Goal: Book appointment/travel/reservation: Book appointment/travel/reservation

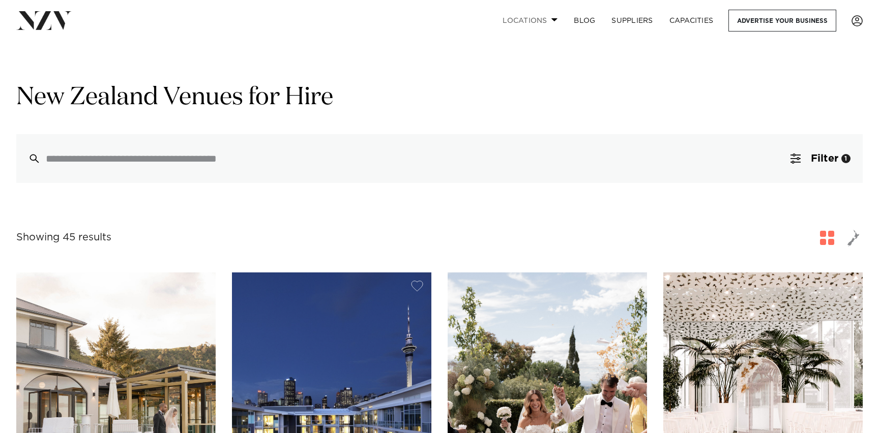
click at [544, 17] on link "Locations" at bounding box center [529, 21] width 71 height 22
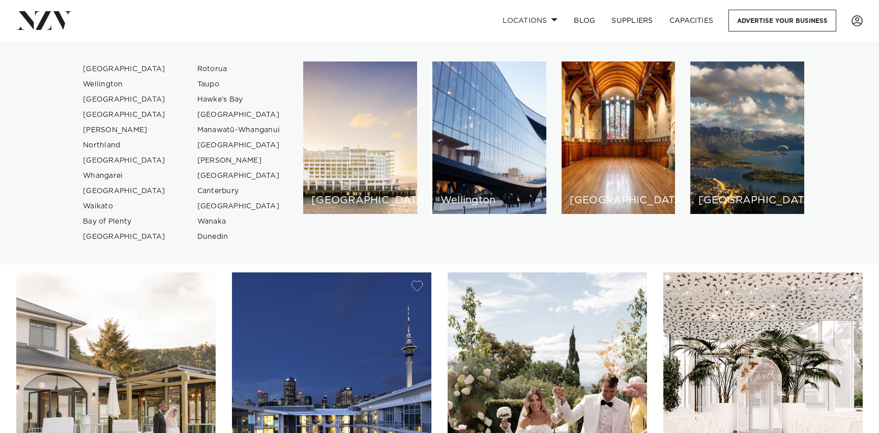
click at [94, 68] on link "[GEOGRAPHIC_DATA]" at bounding box center [124, 69] width 99 height 15
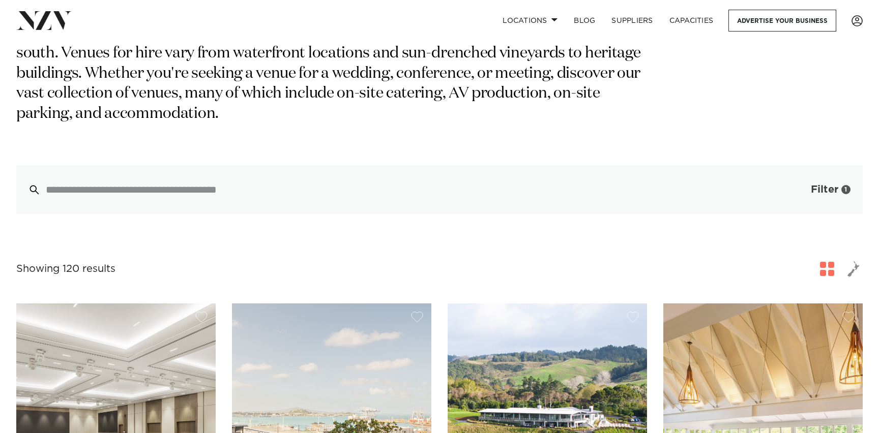
scroll to position [153, 0]
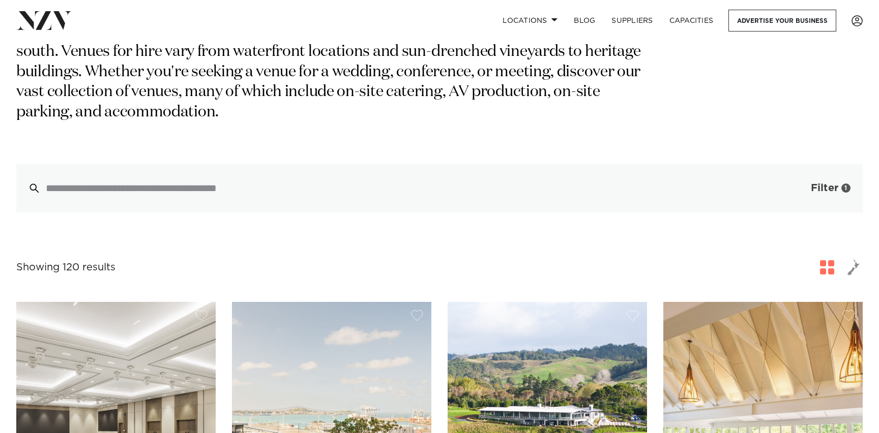
click at [835, 177] on button "Filter 1" at bounding box center [820, 188] width 84 height 49
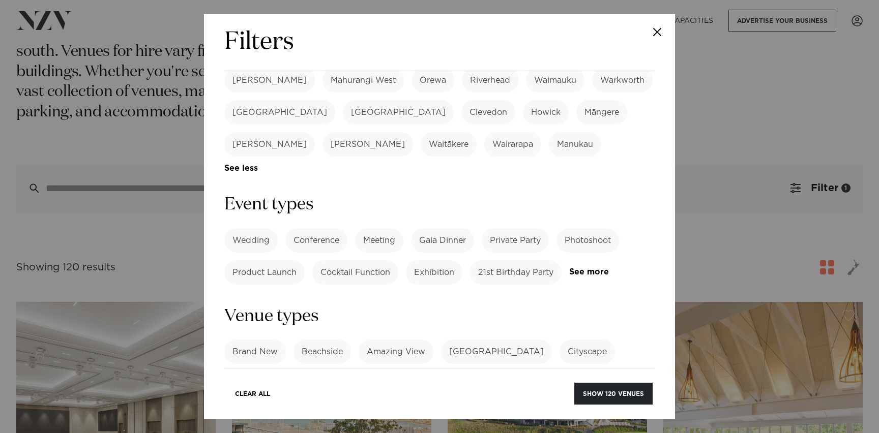
scroll to position [374, 0]
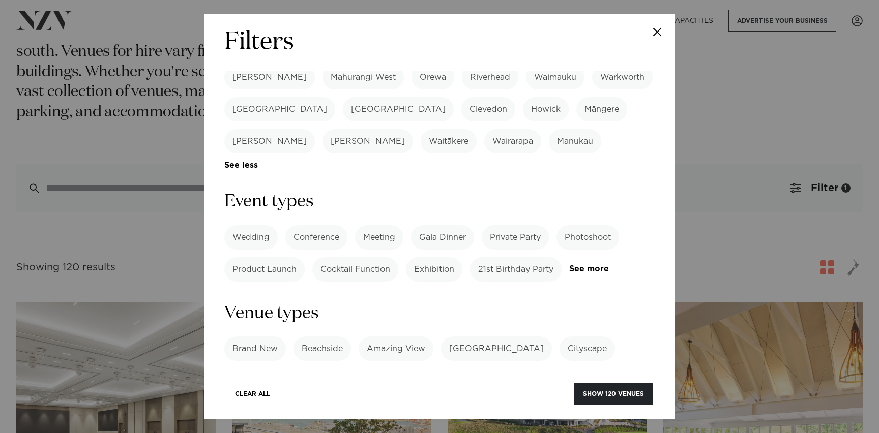
click at [586, 265] on link "See more" at bounding box center [608, 269] width 79 height 9
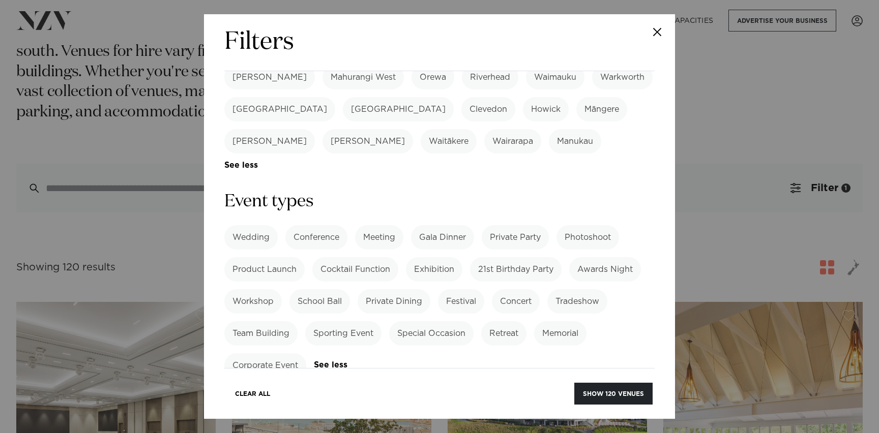
click at [514, 322] on label "Retreat" at bounding box center [503, 334] width 45 height 24
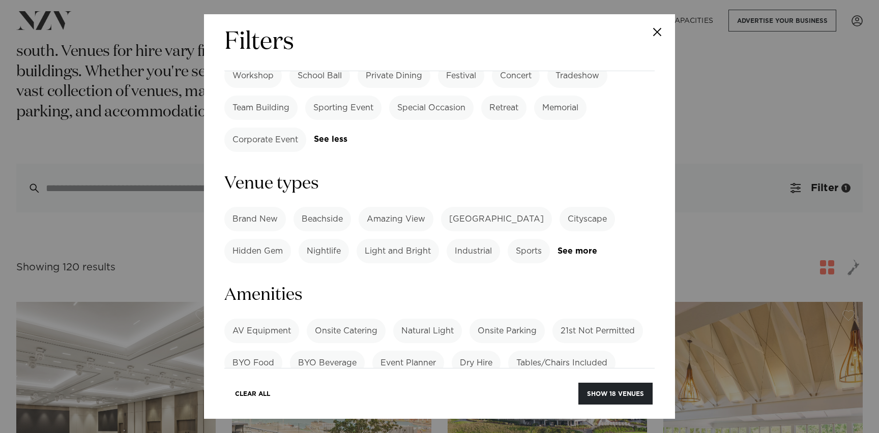
scroll to position [618, 0]
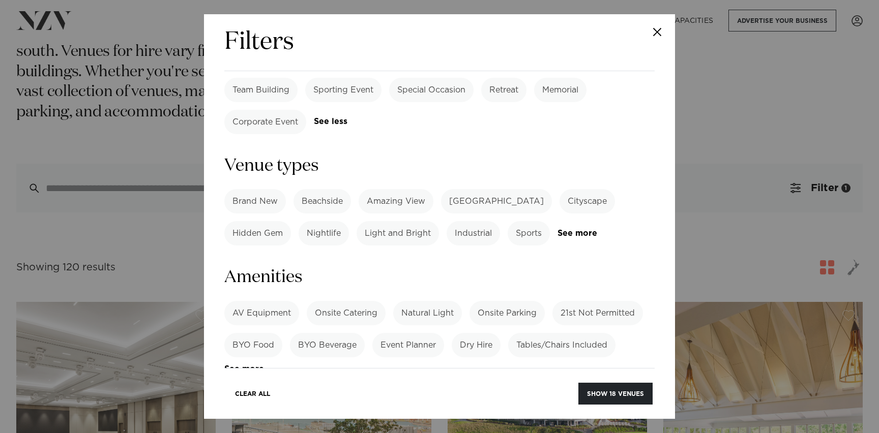
click at [256, 301] on label "AV Equipment" at bounding box center [261, 313] width 75 height 24
click at [345, 301] on label "Onsite Catering" at bounding box center [346, 313] width 79 height 24
click at [425, 301] on label "Natural Light" at bounding box center [427, 313] width 69 height 24
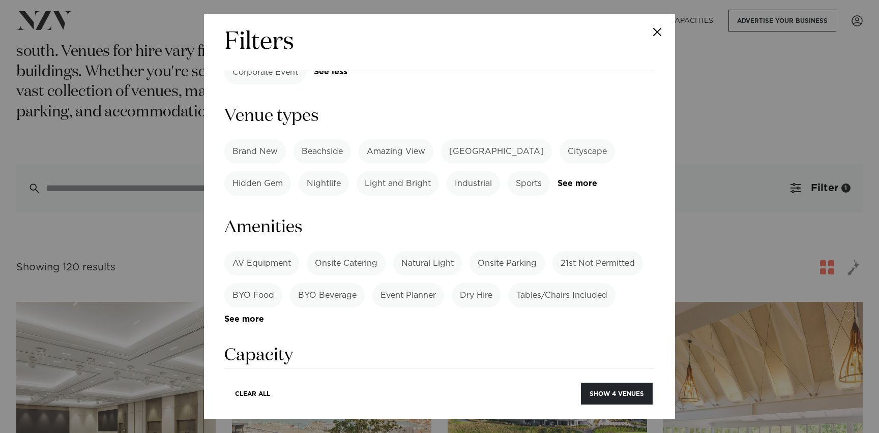
scroll to position [689, 0]
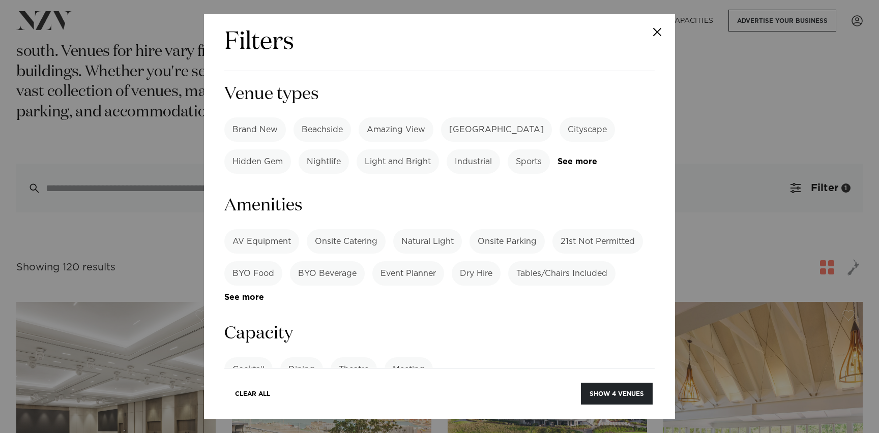
click at [546, 261] on label "Tables/Chairs Included" at bounding box center [561, 273] width 107 height 24
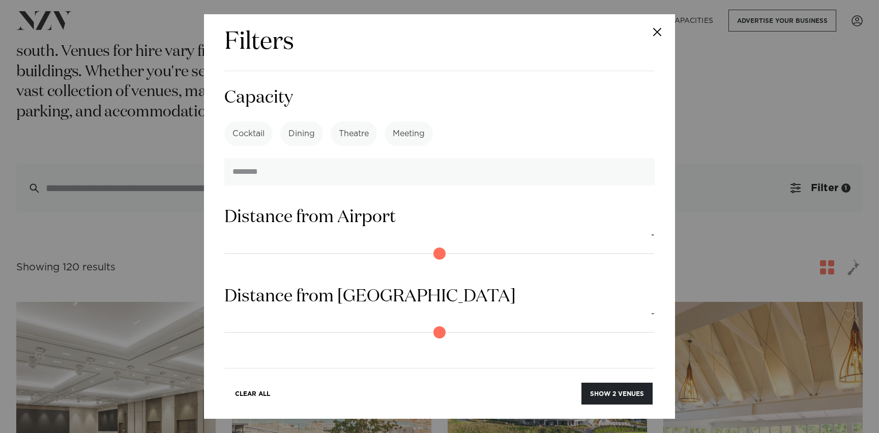
scroll to position [971, 0]
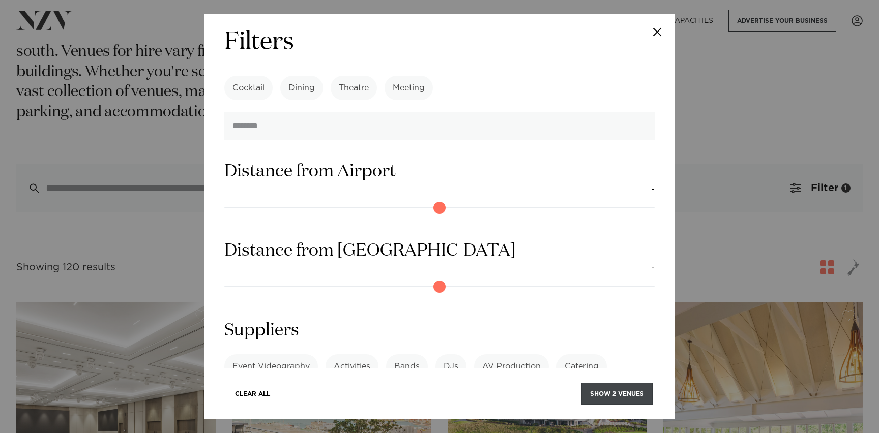
click at [610, 390] on button "Show 2 venues" at bounding box center [616, 394] width 71 height 22
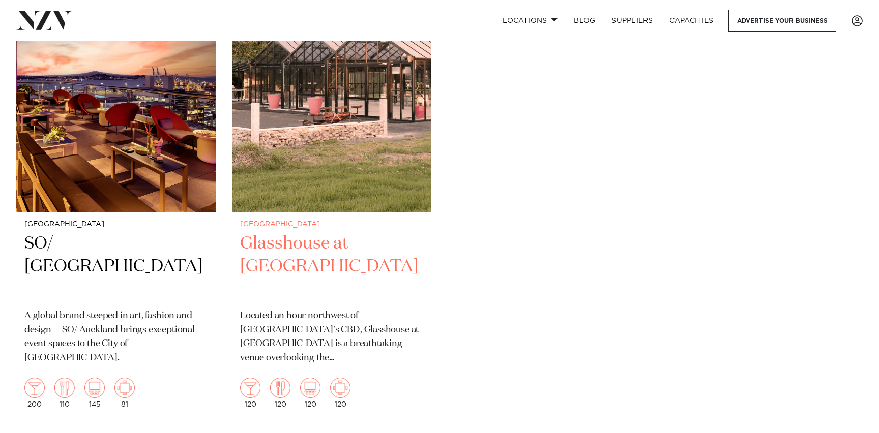
scroll to position [310, 0]
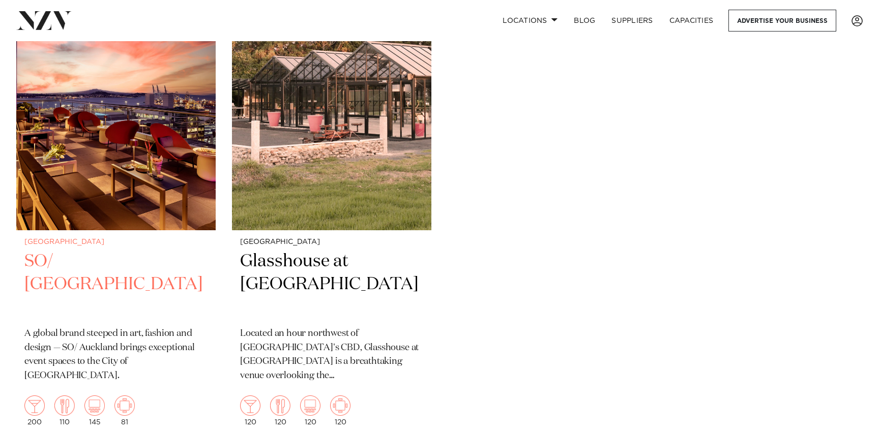
click at [143, 186] on img at bounding box center [115, 97] width 199 height 268
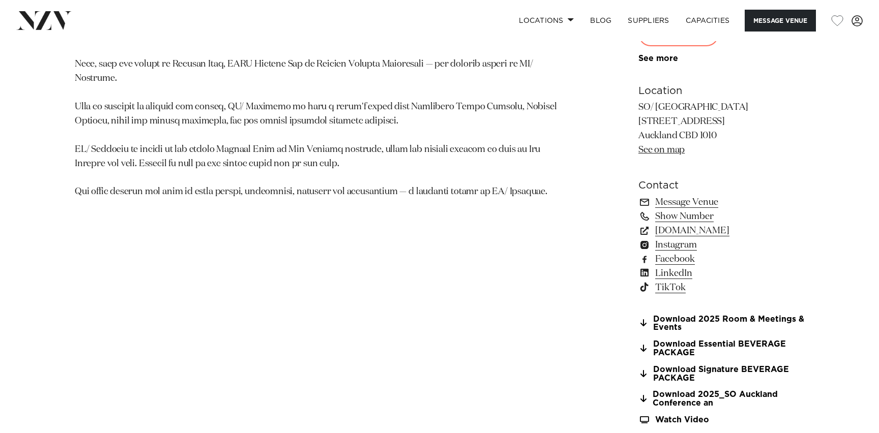
scroll to position [735, 0]
click at [669, 232] on link "[DOMAIN_NAME]" at bounding box center [721, 230] width 166 height 14
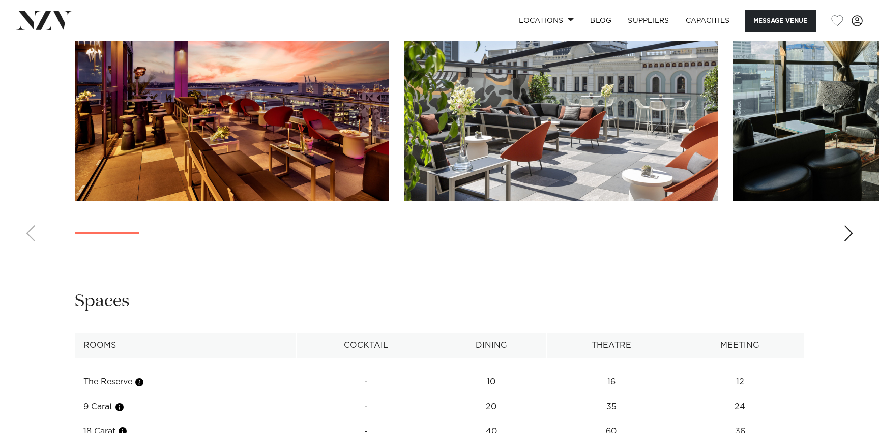
scroll to position [1260, 0]
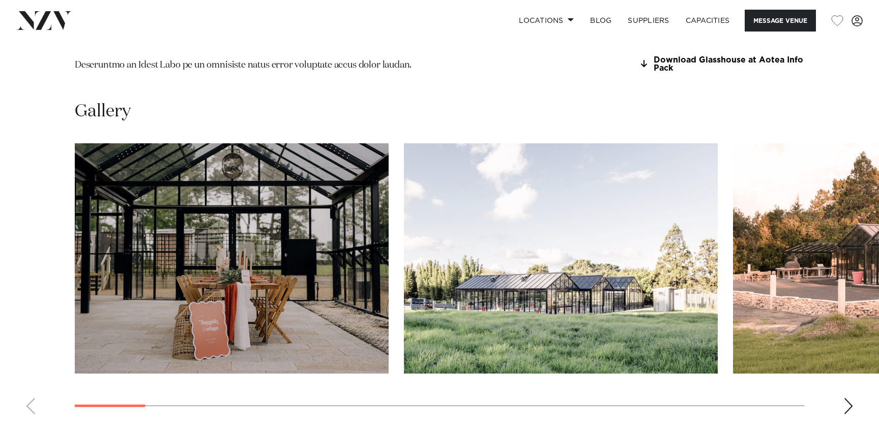
scroll to position [999, 0]
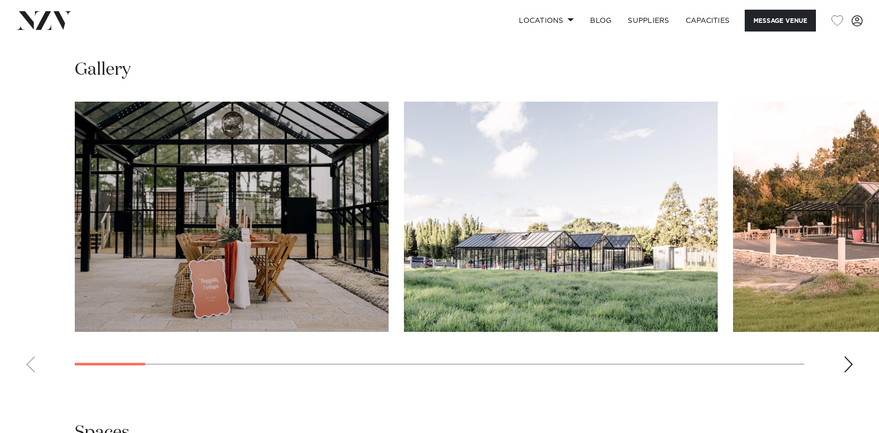
click at [838, 339] on swiper-container at bounding box center [439, 241] width 879 height 279
click at [849, 357] on div "Next slide" at bounding box center [848, 365] width 10 height 16
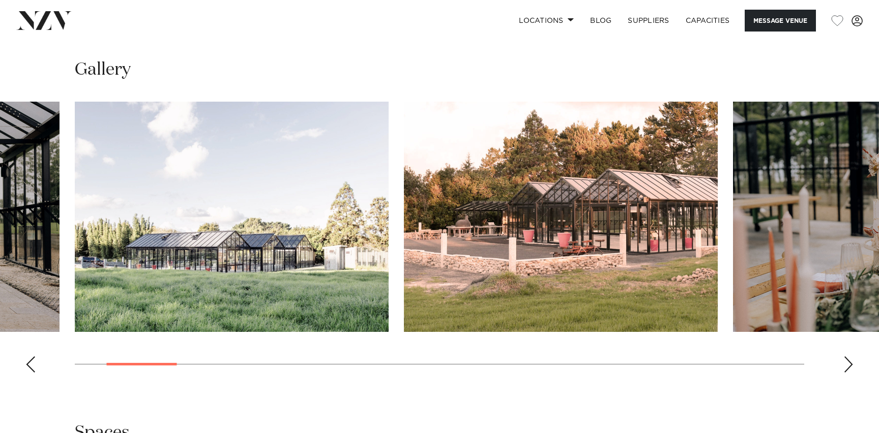
click at [849, 357] on div "Next slide" at bounding box center [848, 365] width 10 height 16
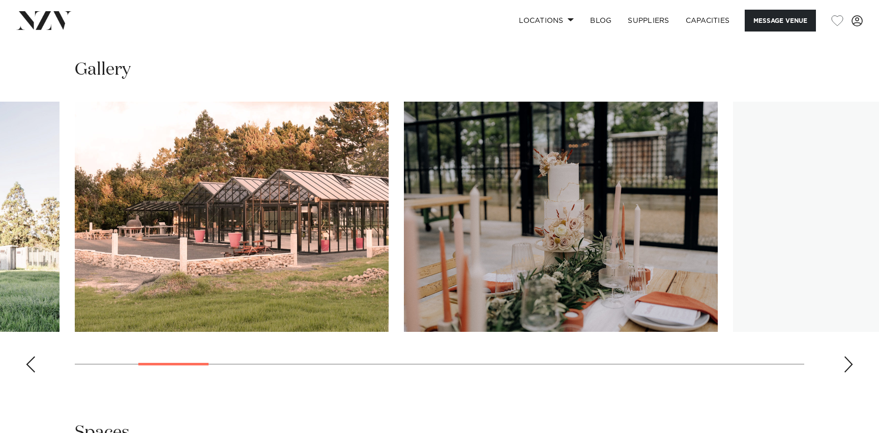
click at [849, 357] on div "Next slide" at bounding box center [848, 365] width 10 height 16
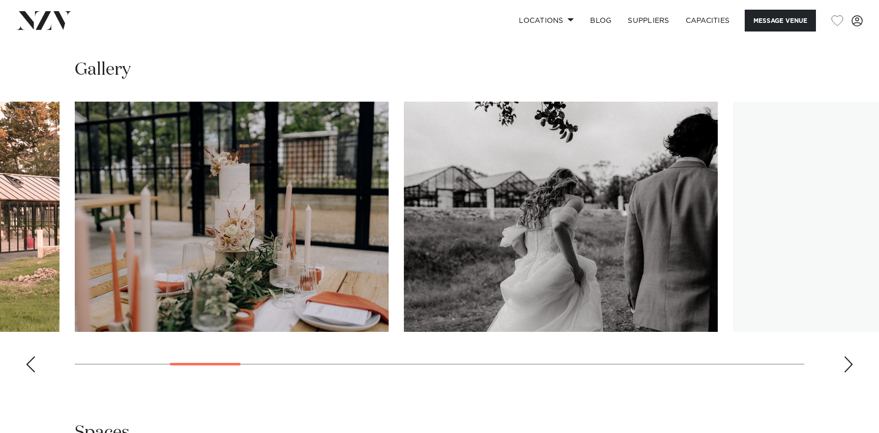
click at [849, 357] on div "Next slide" at bounding box center [848, 365] width 10 height 16
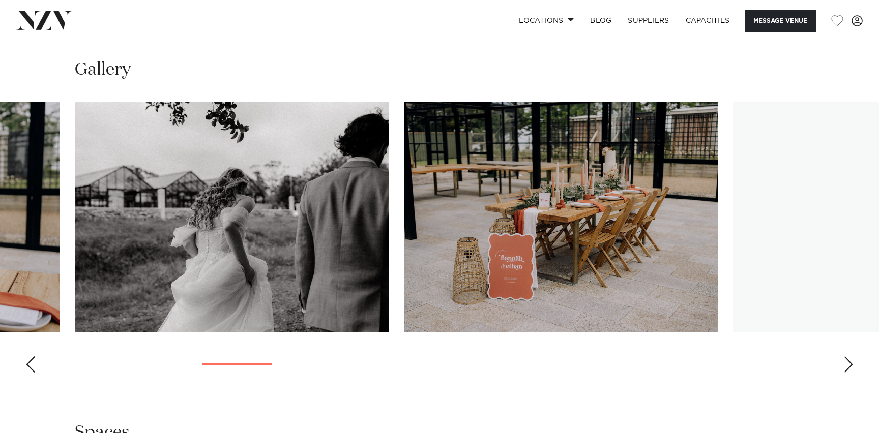
click at [849, 357] on div "Next slide" at bounding box center [848, 365] width 10 height 16
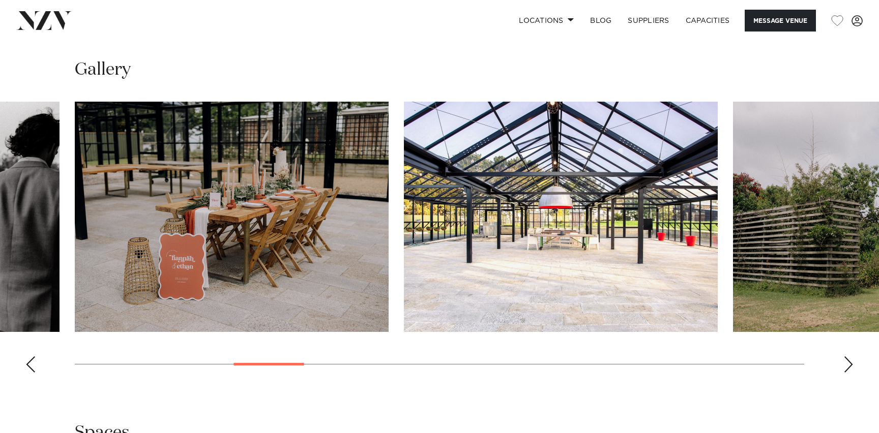
click at [849, 357] on div "Next slide" at bounding box center [848, 365] width 10 height 16
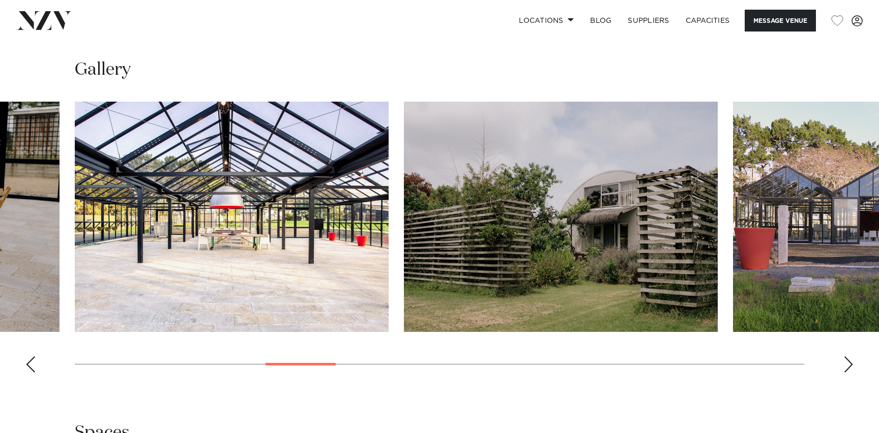
click at [849, 357] on div "Next slide" at bounding box center [848, 365] width 10 height 16
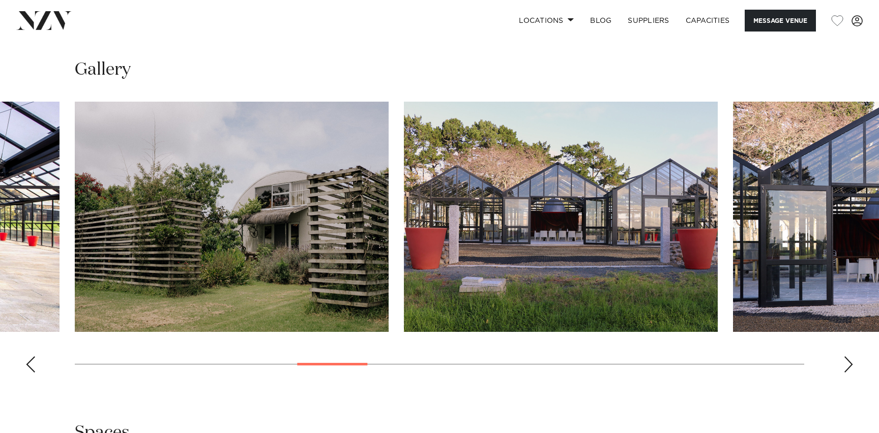
click at [849, 357] on div "Next slide" at bounding box center [848, 365] width 10 height 16
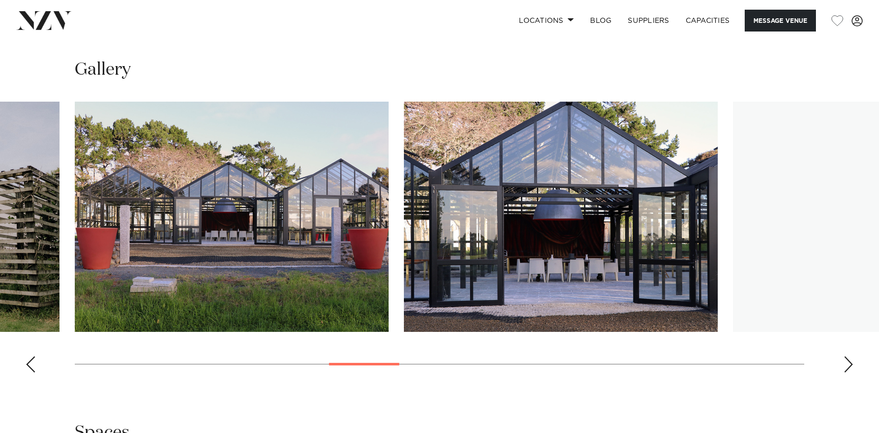
click at [849, 357] on div "Next slide" at bounding box center [848, 365] width 10 height 16
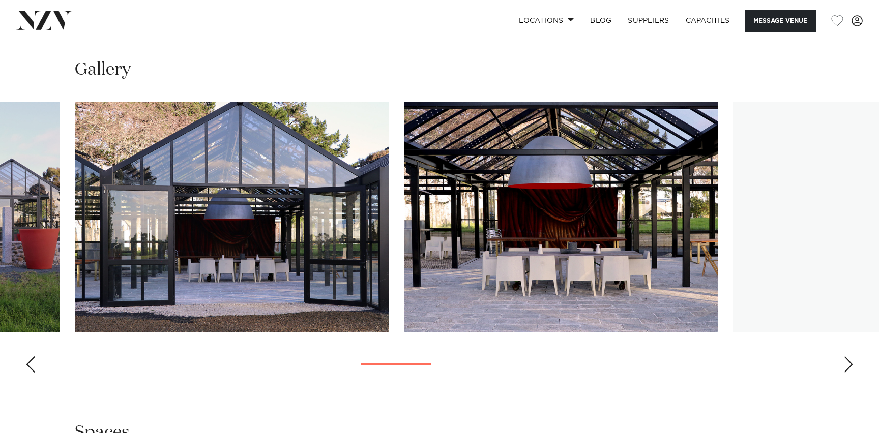
click at [849, 357] on div "Next slide" at bounding box center [848, 365] width 10 height 16
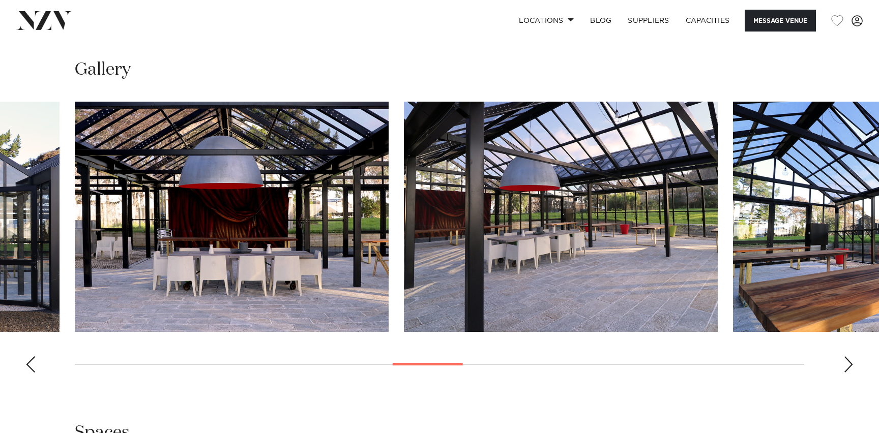
click at [849, 357] on div "Next slide" at bounding box center [848, 365] width 10 height 16
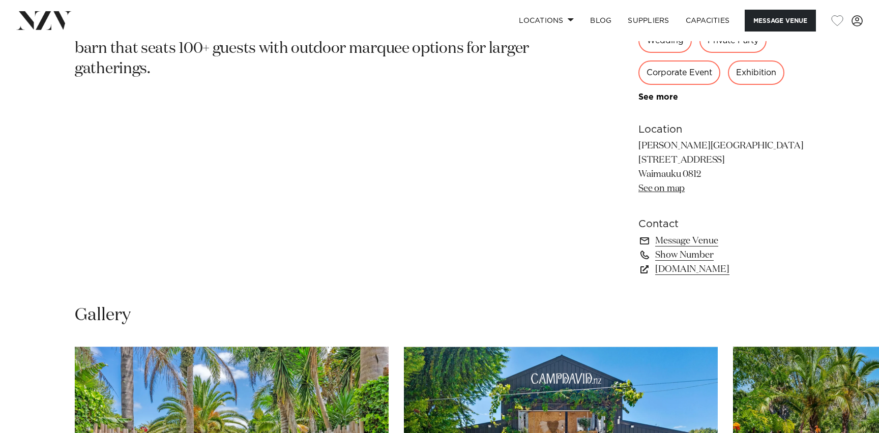
scroll to position [669, 0]
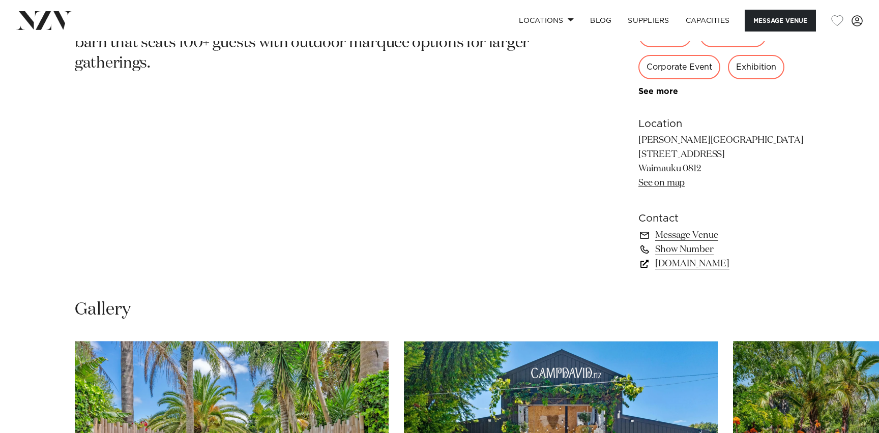
click at [659, 265] on link "[DOMAIN_NAME]" at bounding box center [721, 264] width 166 height 14
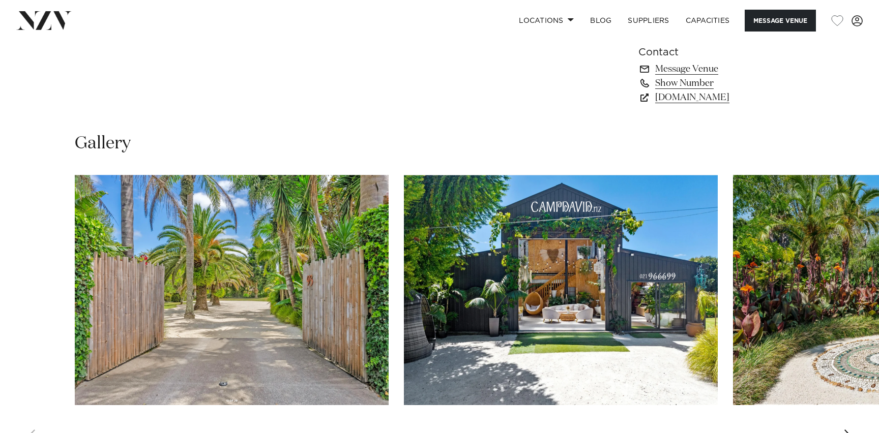
scroll to position [836, 0]
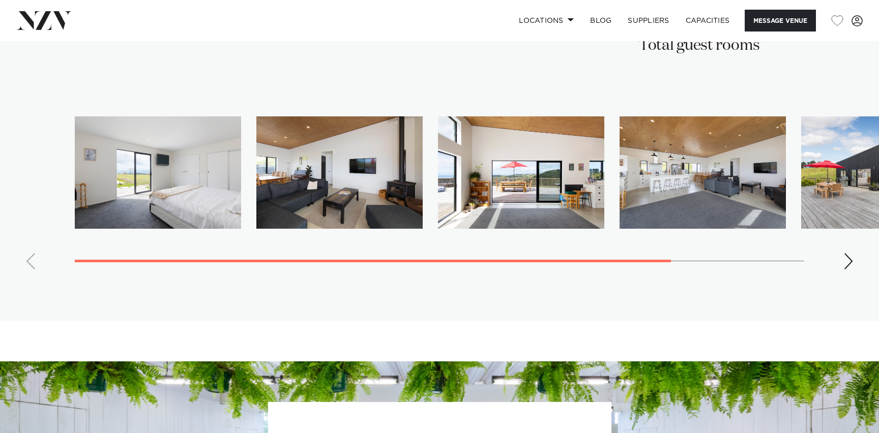
scroll to position [1661, 0]
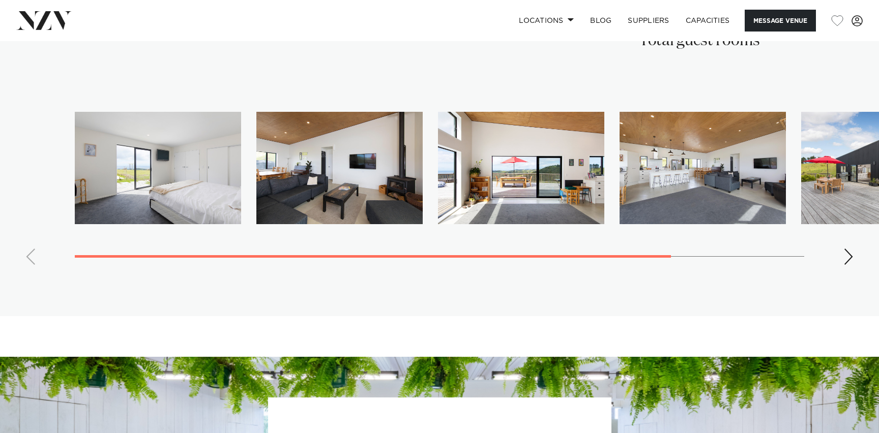
click at [850, 249] on div "Next slide" at bounding box center [848, 257] width 10 height 16
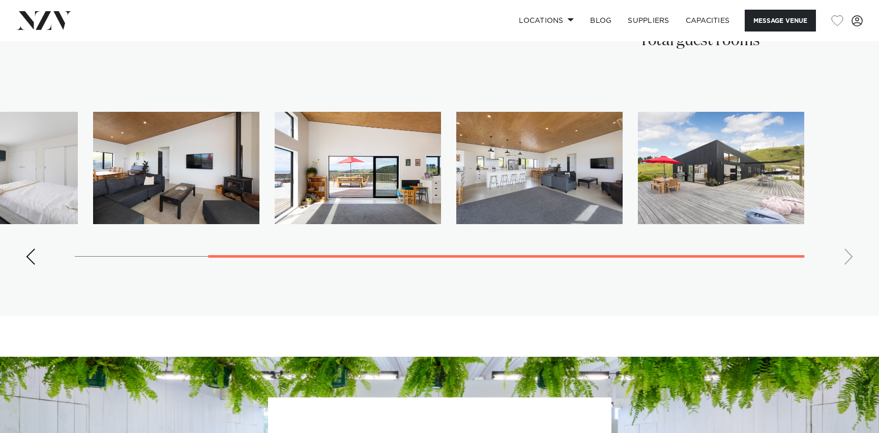
click at [850, 239] on swiper-container at bounding box center [439, 192] width 879 height 161
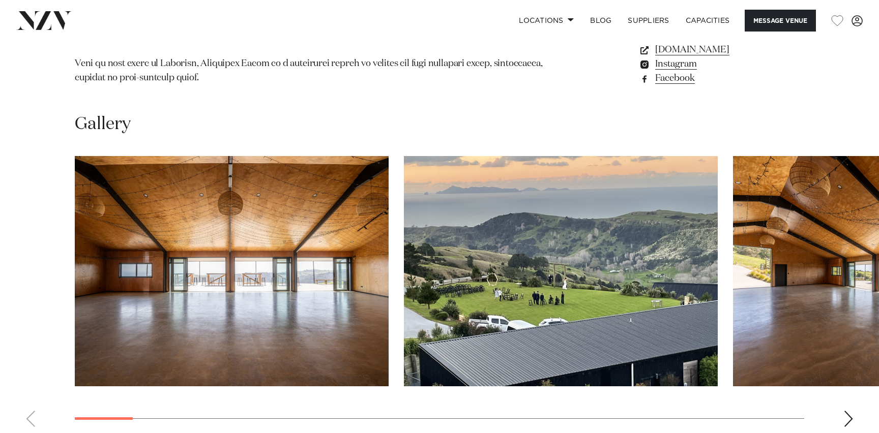
scroll to position [915, 0]
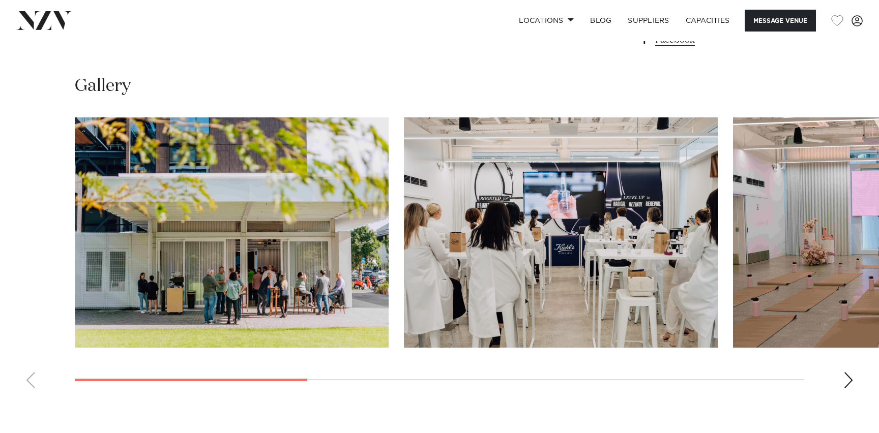
scroll to position [918, 0]
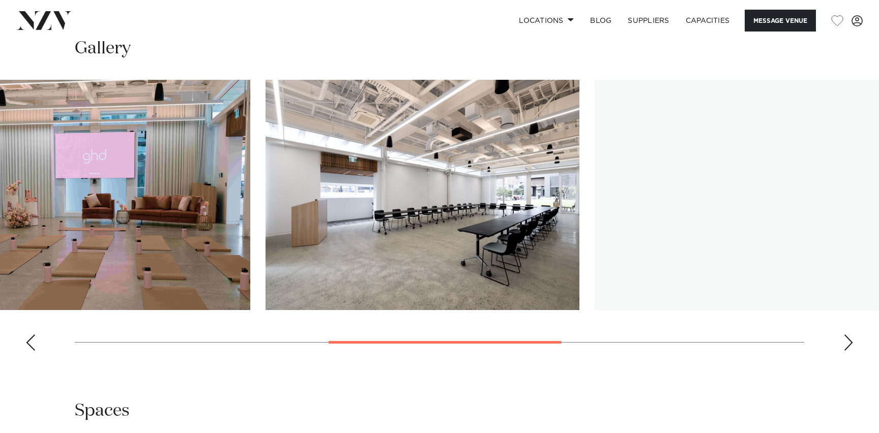
click at [455, 359] on swiper-container at bounding box center [439, 219] width 879 height 279
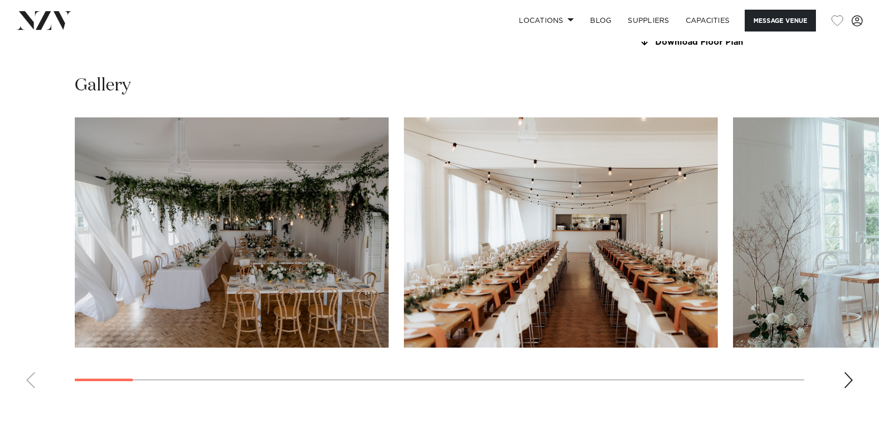
scroll to position [978, 0]
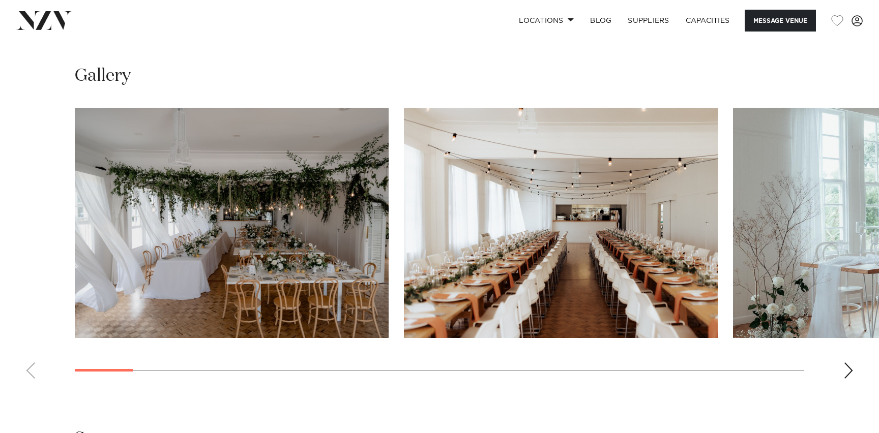
click at [848, 375] on div "Next slide" at bounding box center [848, 371] width 10 height 16
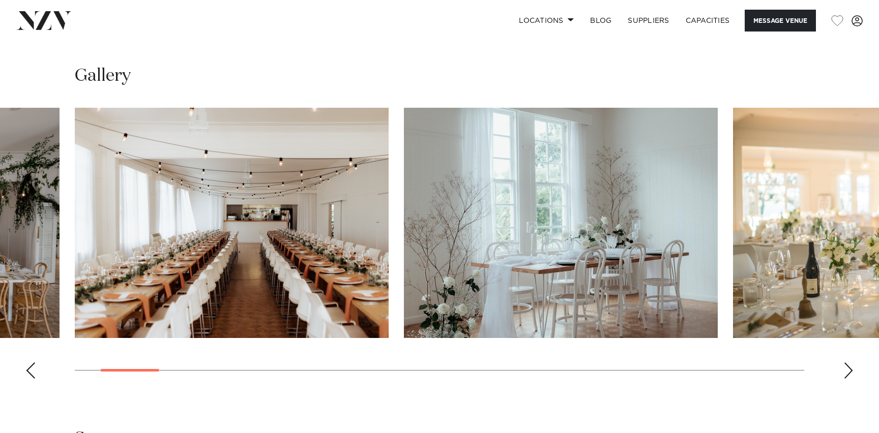
click at [848, 375] on div "Next slide" at bounding box center [848, 371] width 10 height 16
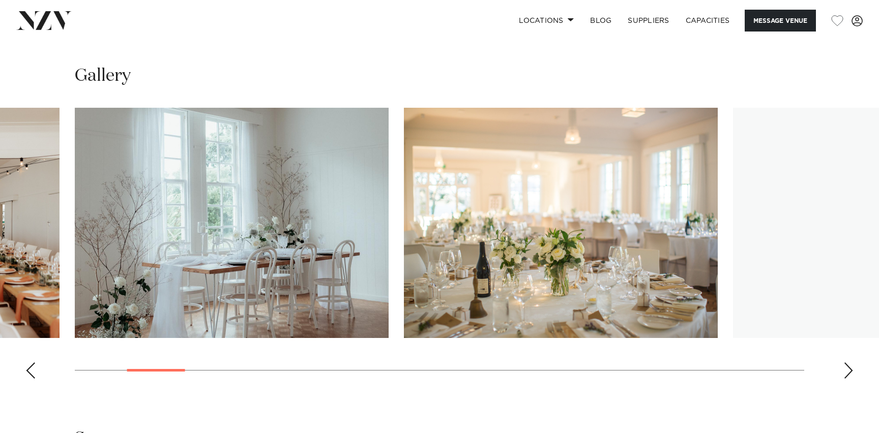
click at [848, 375] on div "Next slide" at bounding box center [848, 371] width 10 height 16
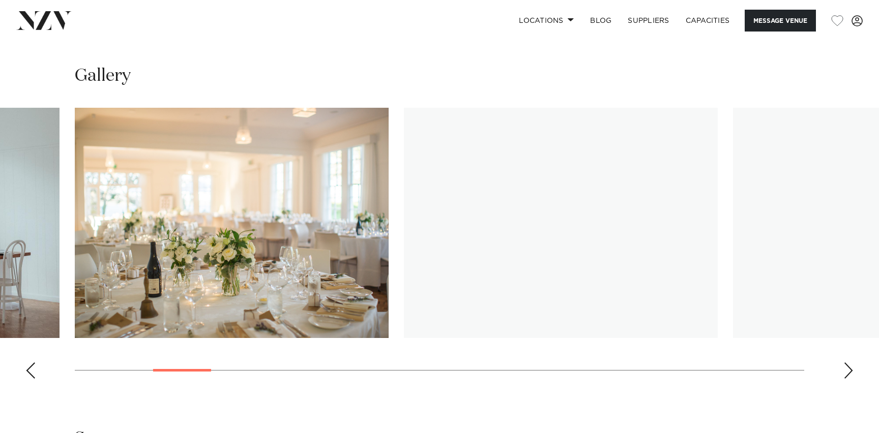
click at [848, 375] on div "Next slide" at bounding box center [848, 371] width 10 height 16
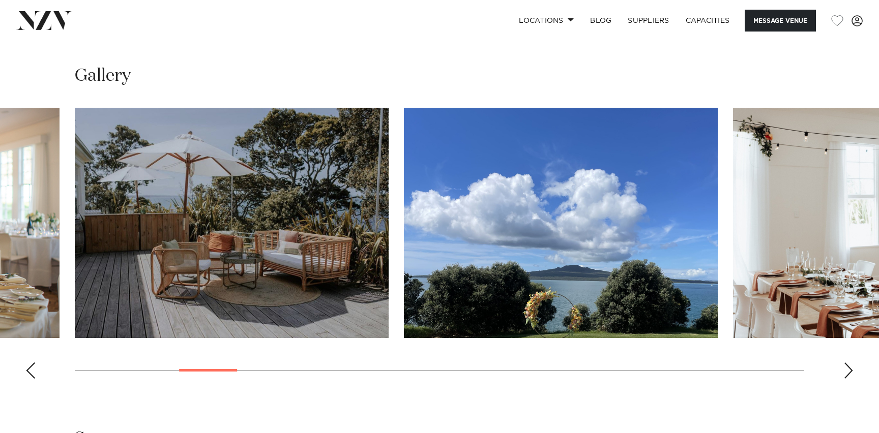
click at [848, 375] on div "Next slide" at bounding box center [848, 371] width 10 height 16
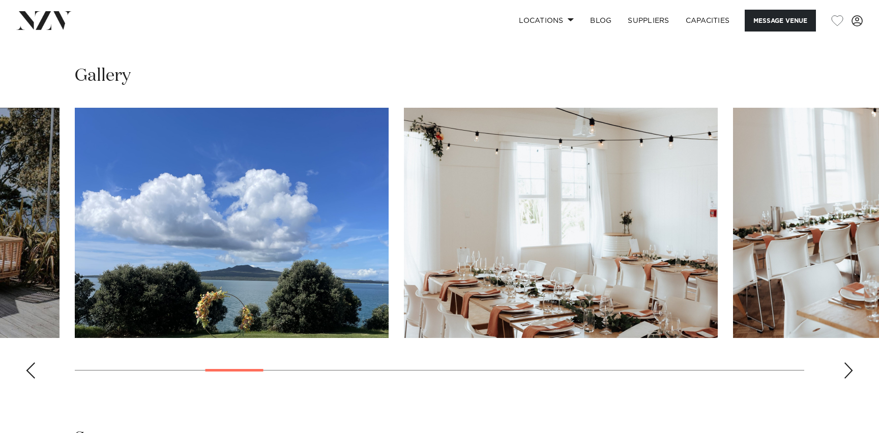
click at [848, 375] on div "Next slide" at bounding box center [848, 371] width 10 height 16
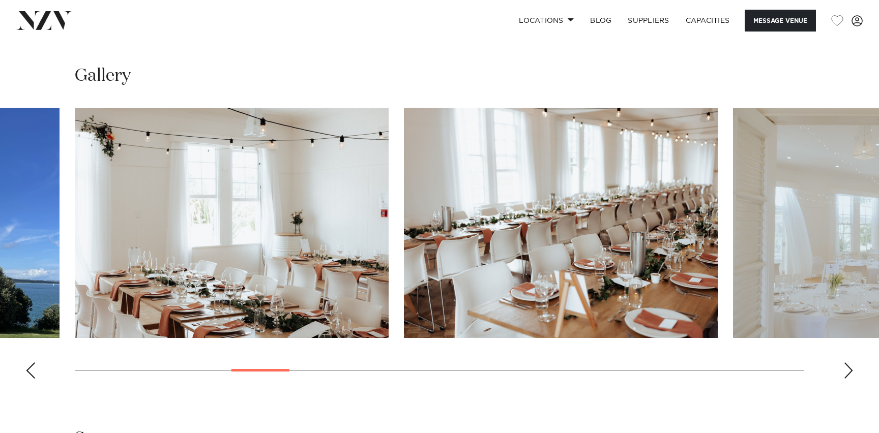
click at [848, 375] on div "Next slide" at bounding box center [848, 371] width 10 height 16
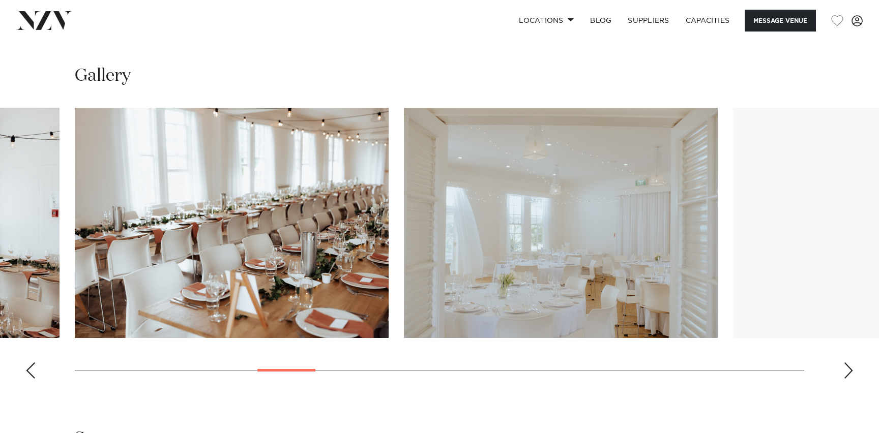
click at [848, 375] on div "Next slide" at bounding box center [848, 371] width 10 height 16
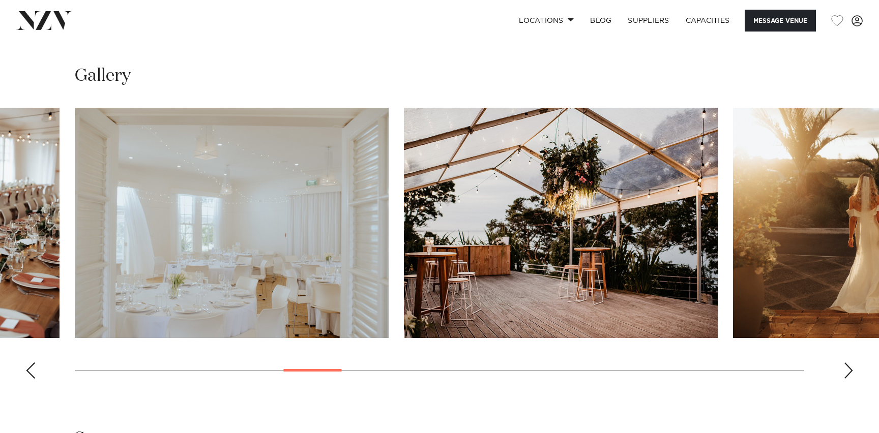
click at [848, 375] on div "Next slide" at bounding box center [848, 371] width 10 height 16
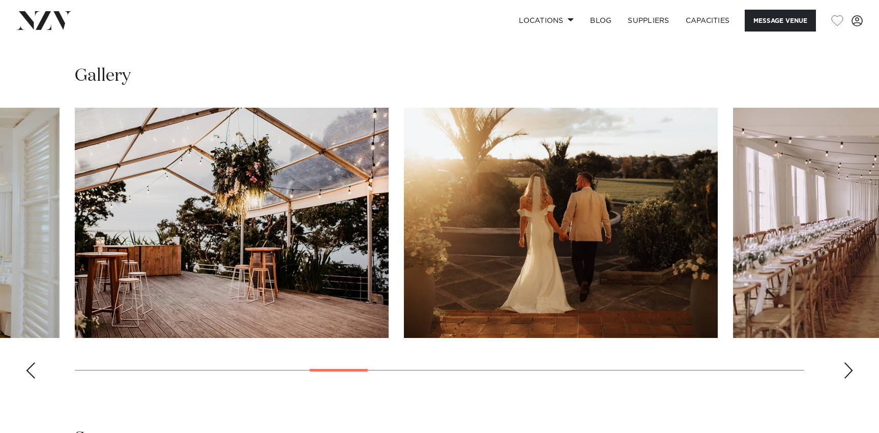
click at [848, 375] on div "Next slide" at bounding box center [848, 371] width 10 height 16
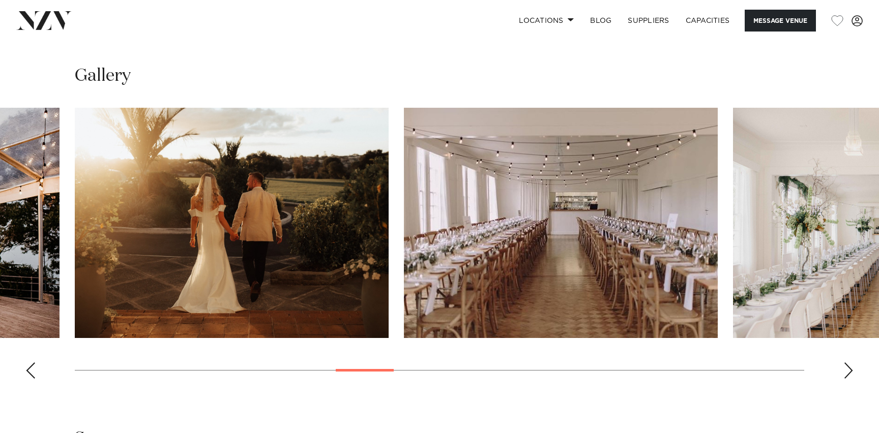
click at [848, 375] on div "Next slide" at bounding box center [848, 371] width 10 height 16
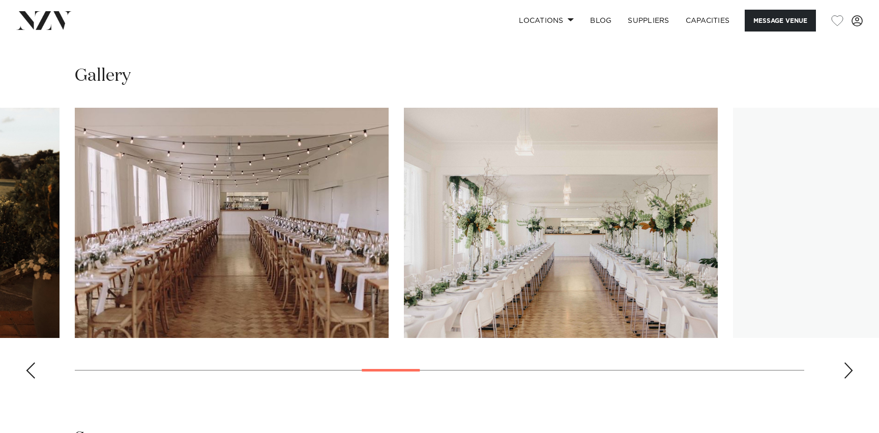
click at [848, 375] on div "Next slide" at bounding box center [848, 371] width 10 height 16
